Goal: Task Accomplishment & Management: Use online tool/utility

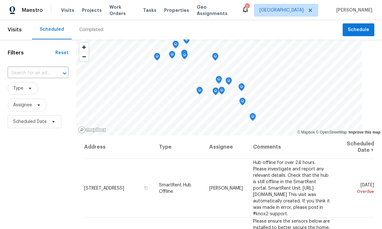
click at [170, 12] on span "Properties" at bounding box center [176, 10] width 25 height 6
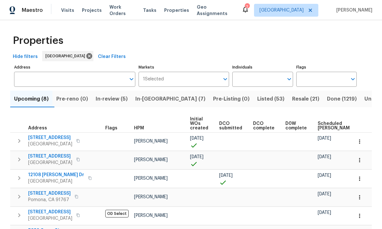
click at [272, 72] on input "Individuals" at bounding box center [257, 79] width 51 height 15
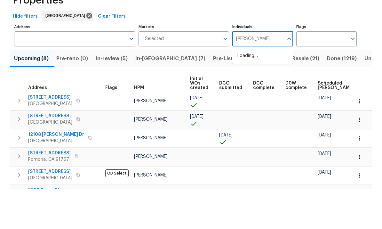
type input "[PERSON_NAME]"
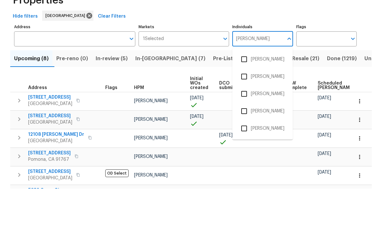
scroll to position [24, 0]
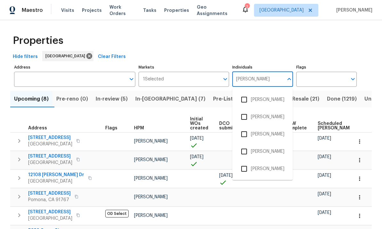
click at [242, 162] on input "checkbox" at bounding box center [243, 168] width 13 height 13
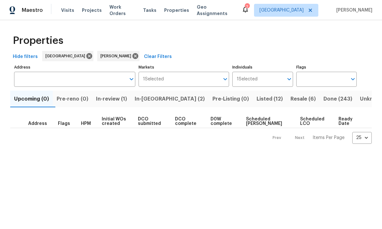
click at [290, 99] on span "Resale (6)" at bounding box center [302, 98] width 25 height 9
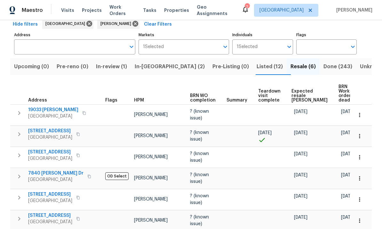
click at [256, 62] on span "Listed (12)" at bounding box center [269, 66] width 26 height 9
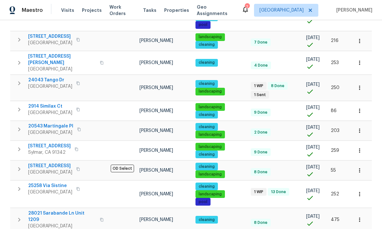
scroll to position [161, 0]
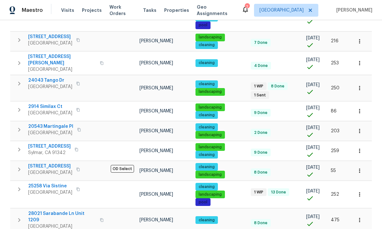
click at [357, 191] on icon "button" at bounding box center [359, 194] width 6 height 6
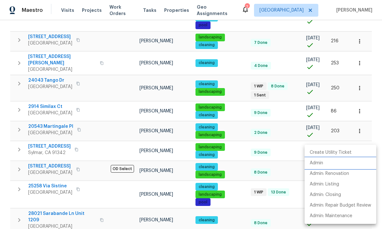
click at [321, 161] on p "Admin" at bounding box center [316, 163] width 13 height 7
click at [278, 92] on div at bounding box center [191, 114] width 382 height 229
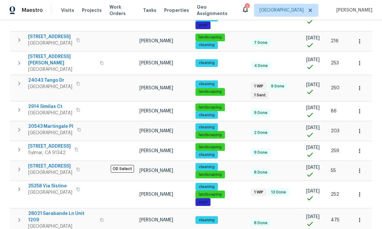
click at [357, 191] on icon "button" at bounding box center [359, 194] width 6 height 6
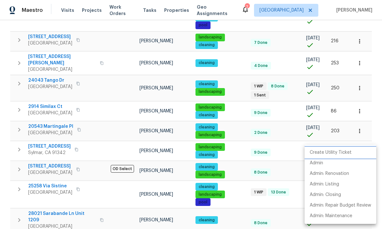
click at [337, 154] on p "Create Utility Ticket" at bounding box center [331, 152] width 42 height 7
